Goal: Information Seeking & Learning: Learn about a topic

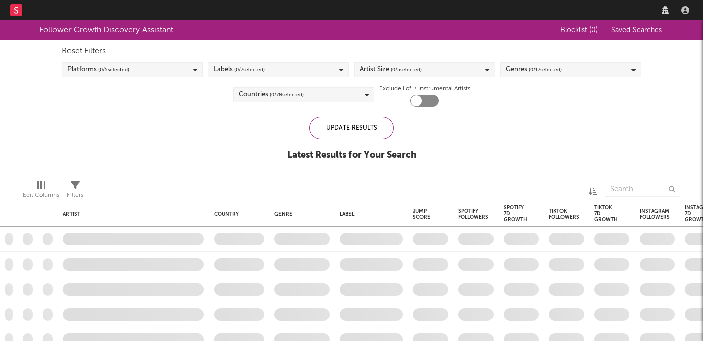
checkbox input "true"
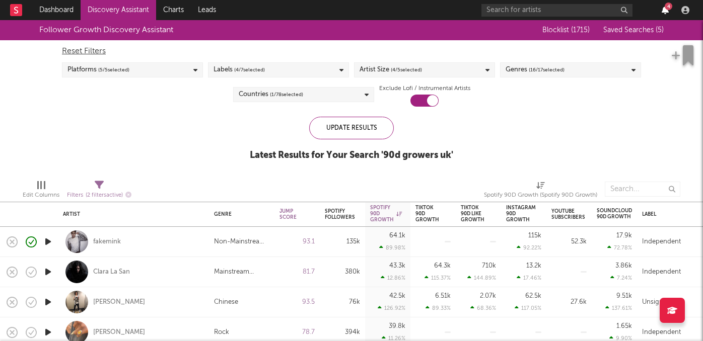
click at [663, 12] on icon "button" at bounding box center [665, 10] width 7 height 8
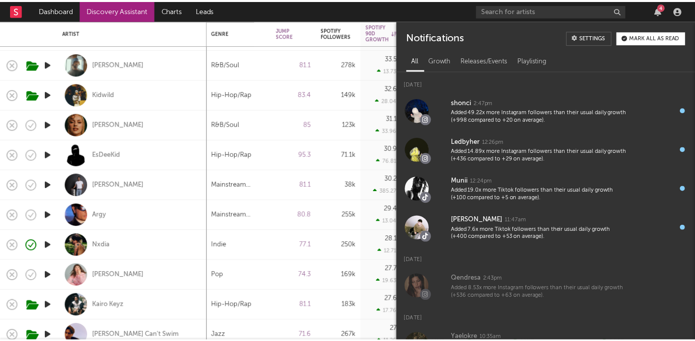
scroll to position [5, 0]
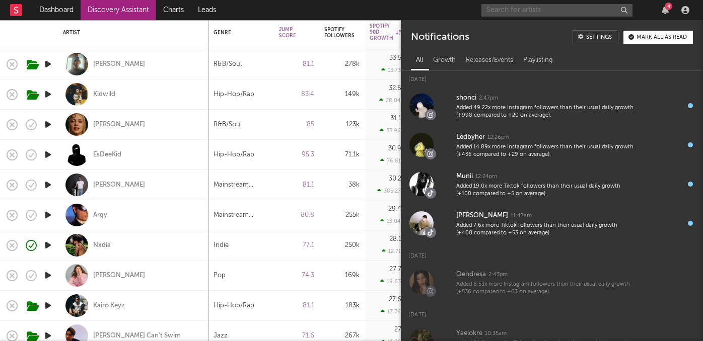
click at [551, 12] on input "text" at bounding box center [556, 10] width 151 height 13
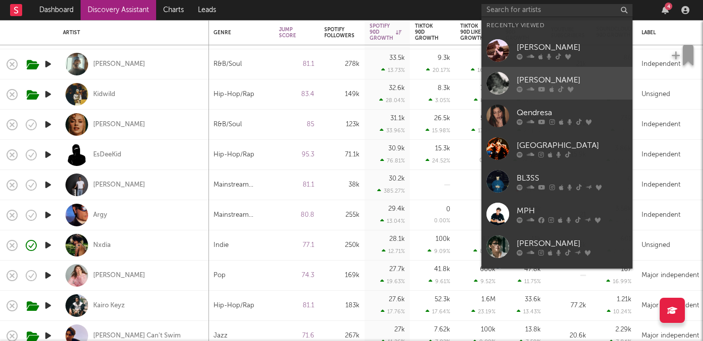
click at [534, 80] on div "[PERSON_NAME]" at bounding box center [572, 80] width 111 height 12
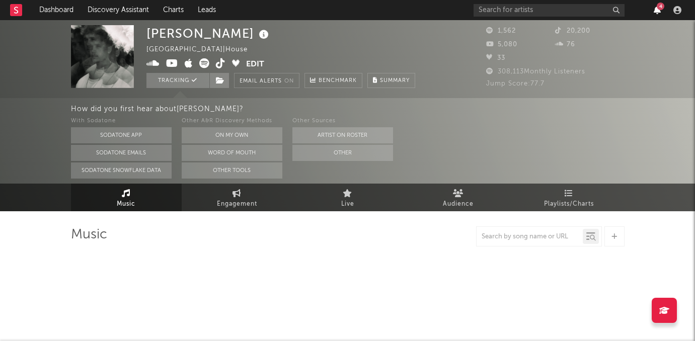
select select "1w"
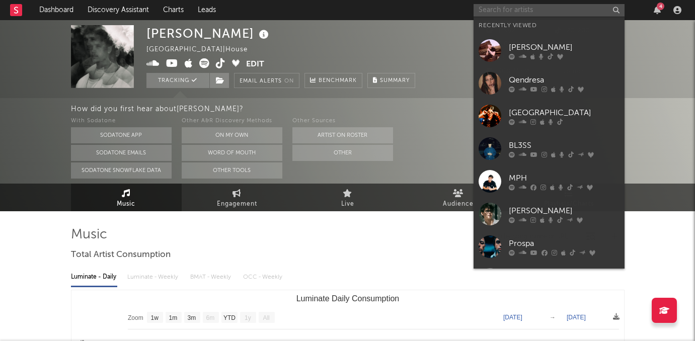
click at [525, 10] on input "text" at bounding box center [549, 10] width 151 height 13
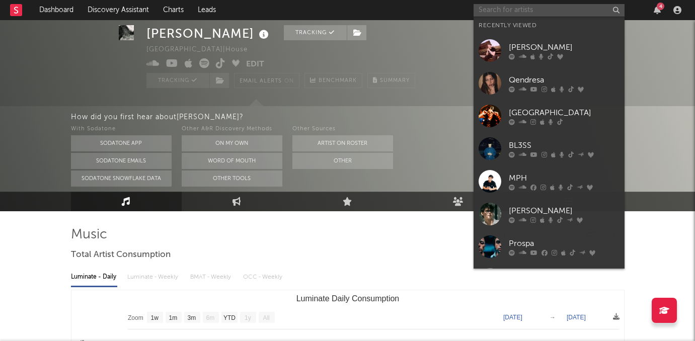
scroll to position [31, 0]
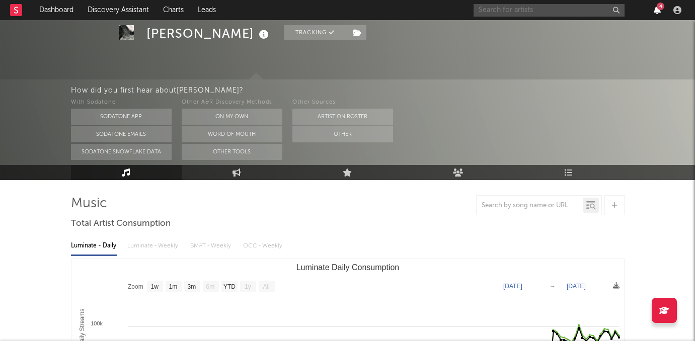
click at [654, 10] on icon "button" at bounding box center [657, 10] width 7 height 8
